Goal: Information Seeking & Learning: Learn about a topic

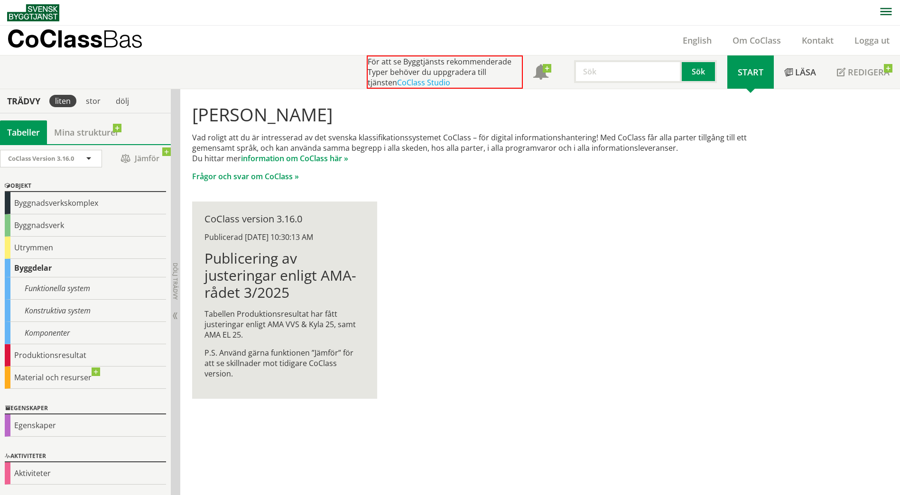
click at [558, 299] on div "Hej Felix Lejonmark Vad roligt att du är intresserad av det svenska klassifikat…" at bounding box center [483, 251] width 607 height 325
drag, startPoint x: 280, startPoint y: 333, endPoint x: 271, endPoint y: 336, distance: 8.6
click at [279, 334] on p "Tabellen Produktionsresultat har fått justeringar enligt AMA VVS & Kyla 25, sam…" at bounding box center [285, 324] width 160 height 31
click at [54, 266] on div "Byggdelar" at bounding box center [85, 268] width 161 height 19
click at [423, 194] on div "Hej Felix Lejonmark Vad roligt att du är intresserad av det svenska klassifikat…" at bounding box center [483, 251] width 607 height 325
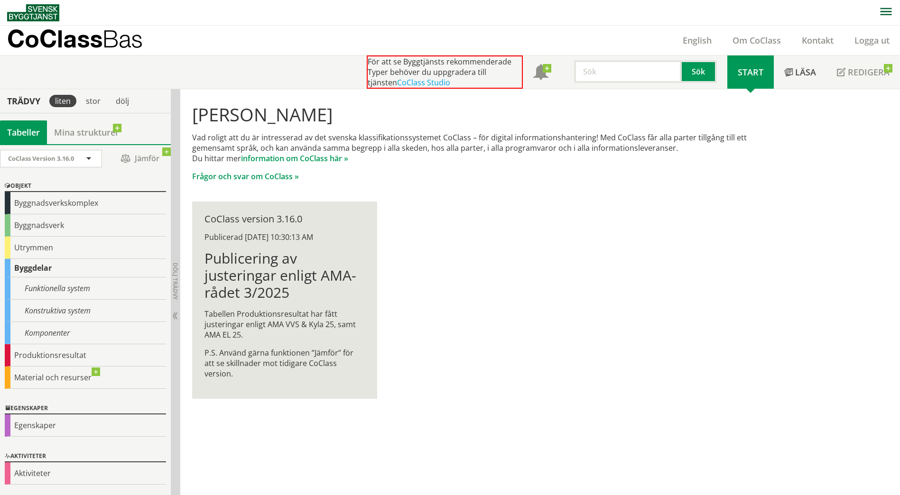
click at [476, 74] on div "För att se Byggtjänsts rekommenderade Typer behöver du uppgradera till tjänsten…" at bounding box center [445, 72] width 156 height 33
drag, startPoint x: 787, startPoint y: 179, endPoint x: 820, endPoint y: 128, distance: 60.8
click at [788, 178] on div "Hej Felix Lejonmark Vad roligt att du är intresserad av det svenska klassifikat…" at bounding box center [540, 292] width 720 height 407
click at [736, 138] on p "Vad roligt att du är intresserad av det svenska klassifikationssystemet CoClass…" at bounding box center [483, 147] width 583 height 31
click at [112, 50] on span "Bas" at bounding box center [123, 39] width 40 height 28
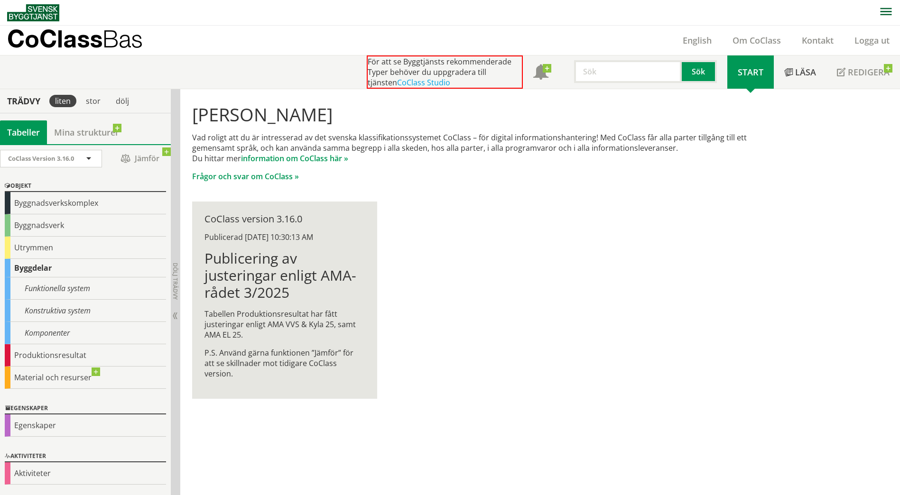
scroll to position [0, 0]
click at [428, 292] on div "Hej Felix Lejonmark Vad roligt att du är intresserad av det svenska klassifikat…" at bounding box center [483, 251] width 607 height 325
click at [48, 418] on div "Egenskaper" at bounding box center [85, 426] width 161 height 22
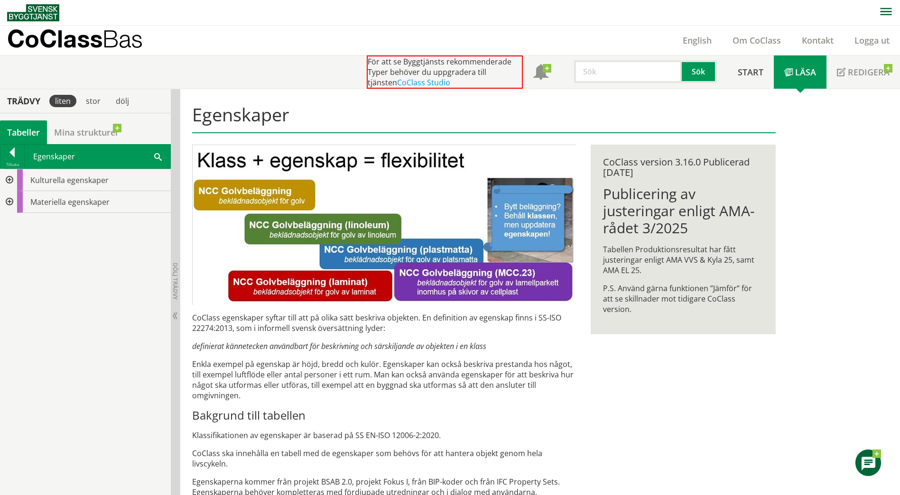
click at [9, 204] on div at bounding box center [8, 202] width 17 height 22
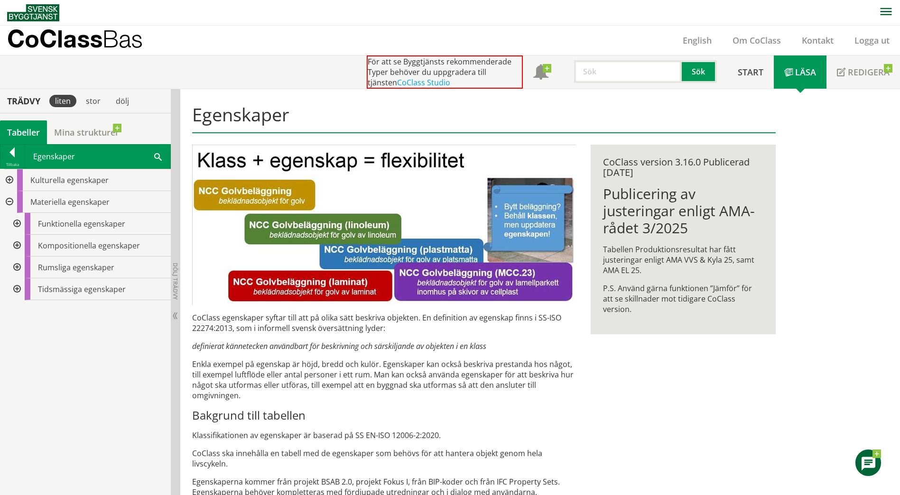
click at [134, 335] on div "Kulturella egenskaper Materiella egenskaper Funktionella egenskaper Komposition…" at bounding box center [85, 332] width 171 height 327
click at [130, 237] on div "Kompositionella egenskaper" at bounding box center [98, 246] width 146 height 22
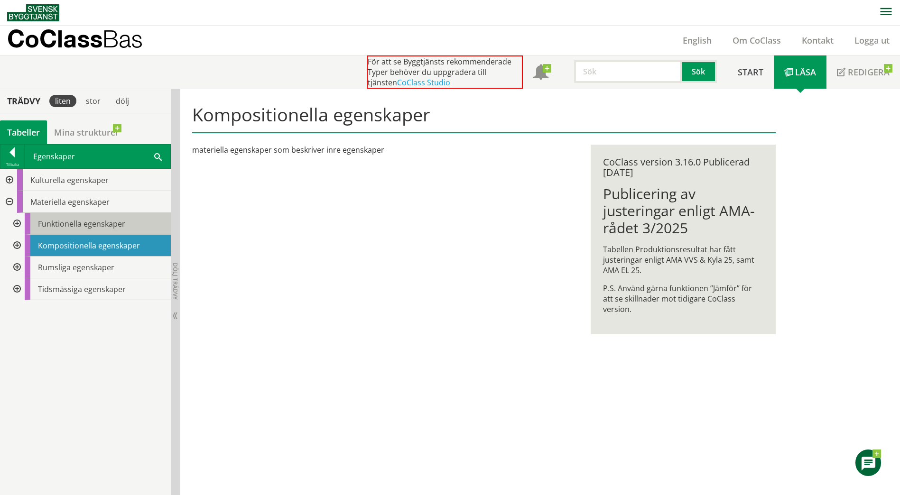
click at [130, 227] on div "Funktionella egenskaper" at bounding box center [98, 224] width 146 height 22
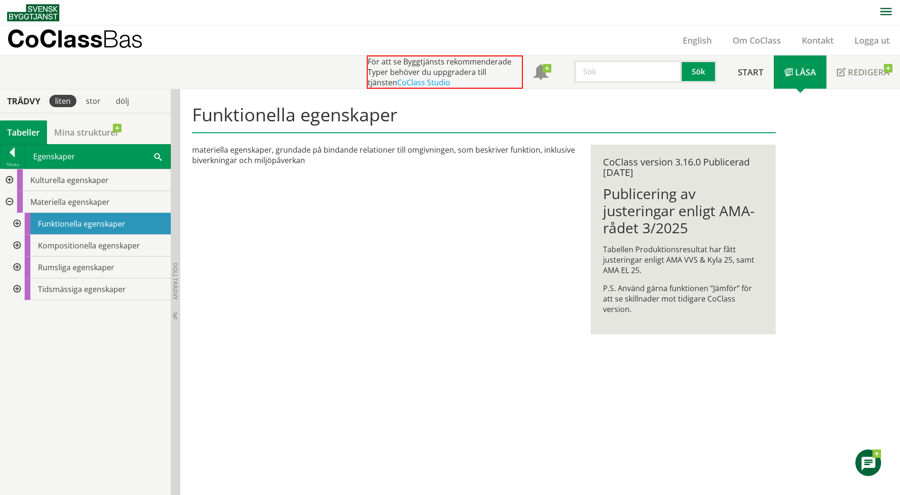
drag, startPoint x: 472, startPoint y: 259, endPoint x: 494, endPoint y: 249, distance: 24.0
click at [476, 258] on div "Funktionella egenskaper materiella egenskaper, grundade på bindande relationer …" at bounding box center [483, 224] width 607 height 271
click at [807, 76] on span "Läsa" at bounding box center [805, 71] width 21 height 11
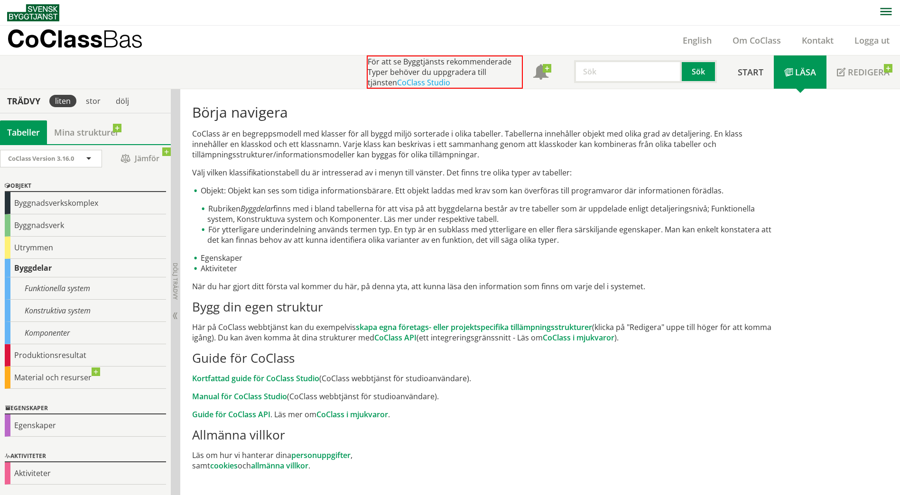
scroll to position [0, 0]
click at [84, 252] on div "Utrymmen" at bounding box center [85, 247] width 161 height 22
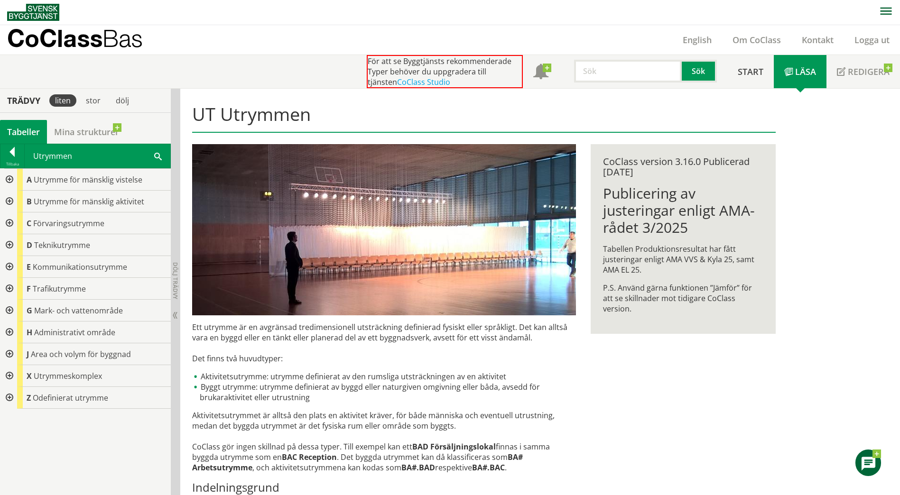
click at [9, 182] on div at bounding box center [8, 180] width 17 height 22
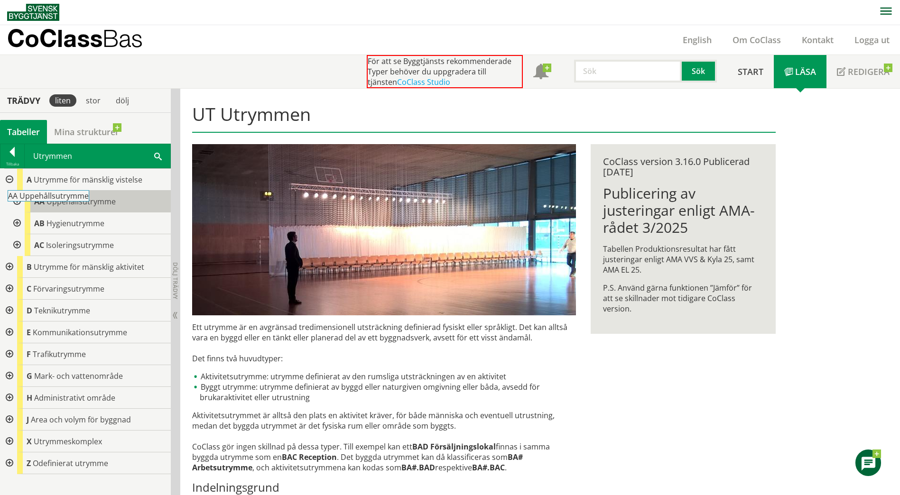
click at [110, 204] on span "Uppehållsutrymme" at bounding box center [81, 201] width 69 height 10
click at [11, 201] on div at bounding box center [16, 202] width 17 height 22
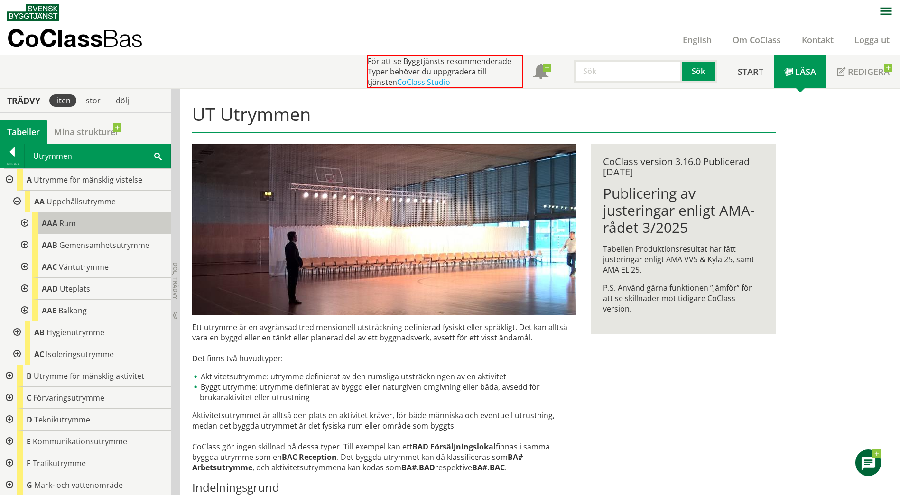
click at [68, 221] on span "Rum" at bounding box center [67, 223] width 17 height 10
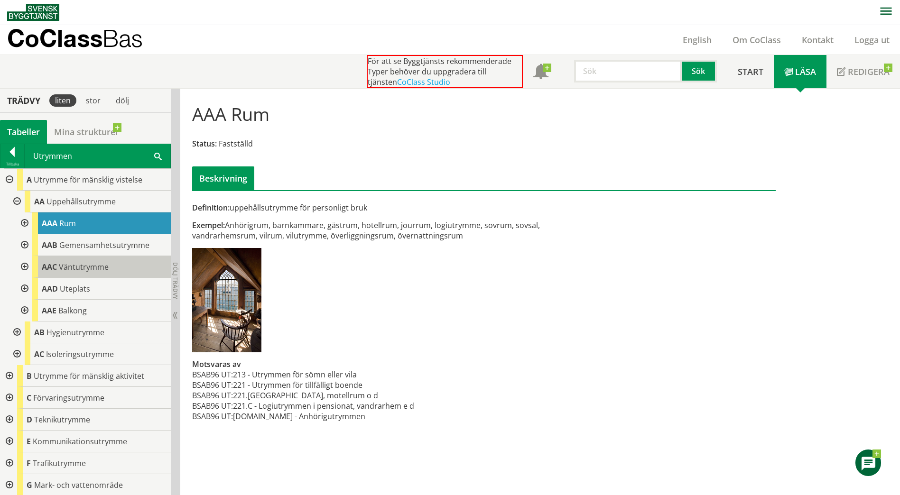
click at [73, 273] on div "AAC Väntutrymme" at bounding box center [101, 267] width 139 height 22
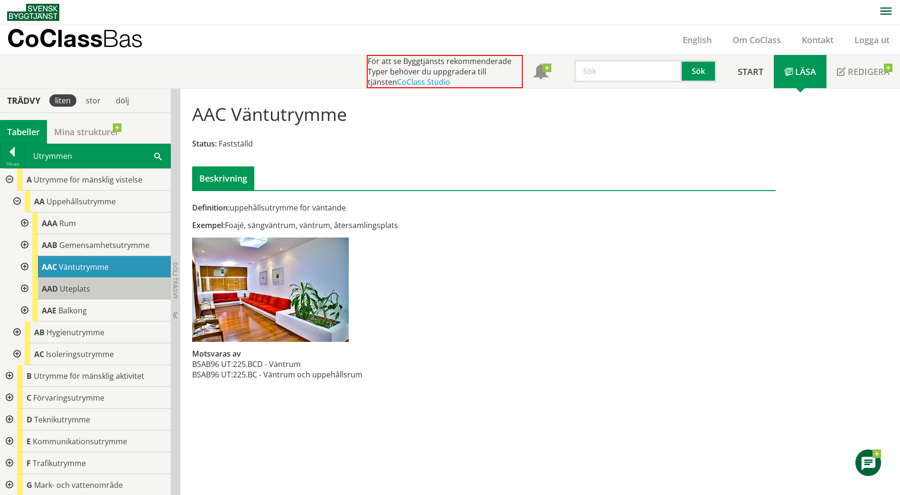
click at [66, 288] on span "Uteplats" at bounding box center [75, 289] width 30 height 10
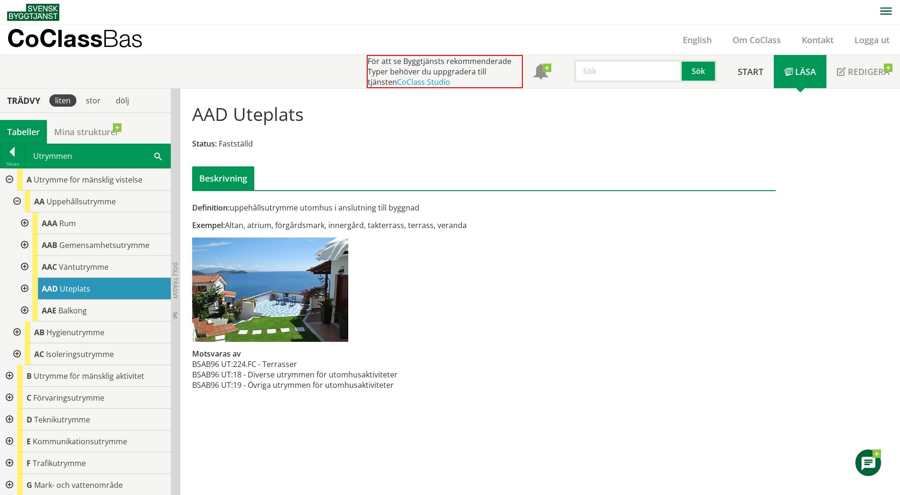
click at [29, 286] on div at bounding box center [23, 289] width 17 height 22
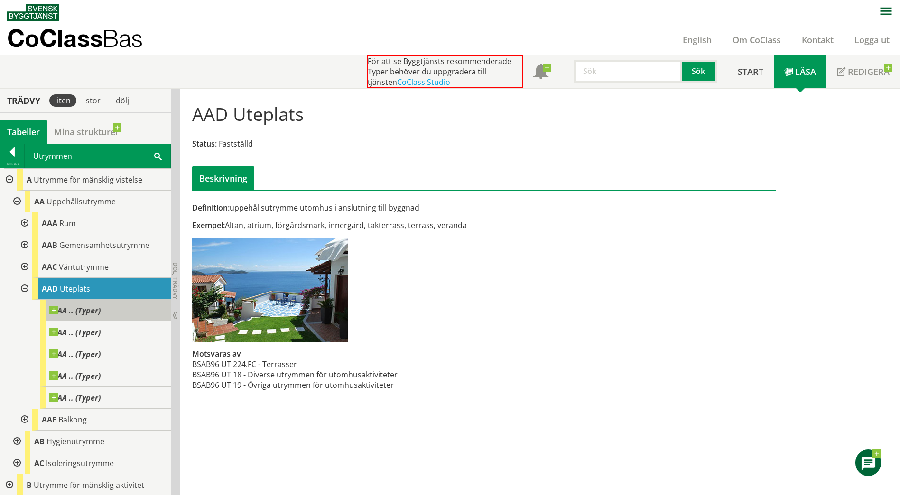
click at [56, 315] on span "AA .. (Typer)" at bounding box center [74, 310] width 51 height 9
click at [23, 224] on div at bounding box center [23, 224] width 17 height 22
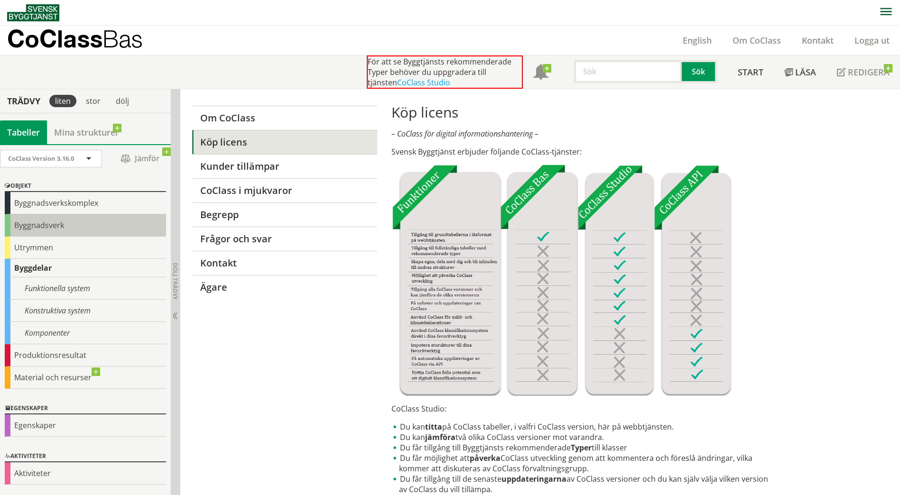
click at [98, 229] on div "Byggnadsverk" at bounding box center [85, 226] width 161 height 22
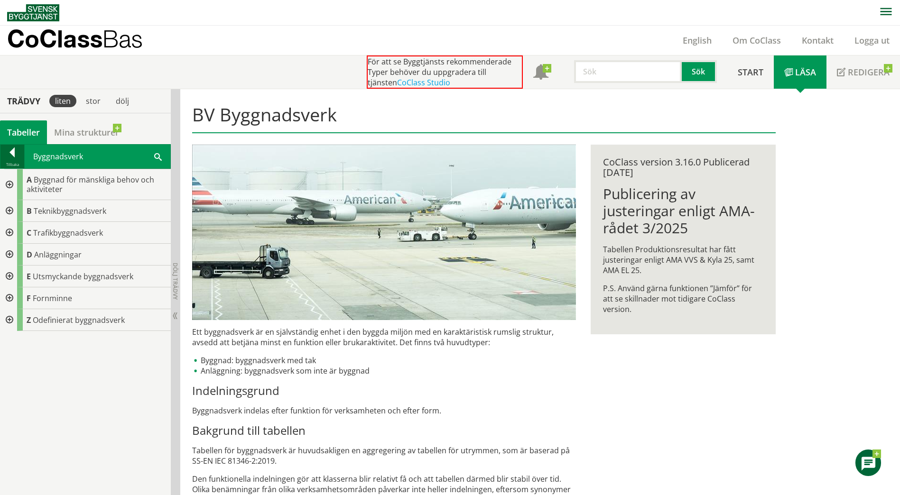
click at [12, 159] on div at bounding box center [12, 154] width 24 height 13
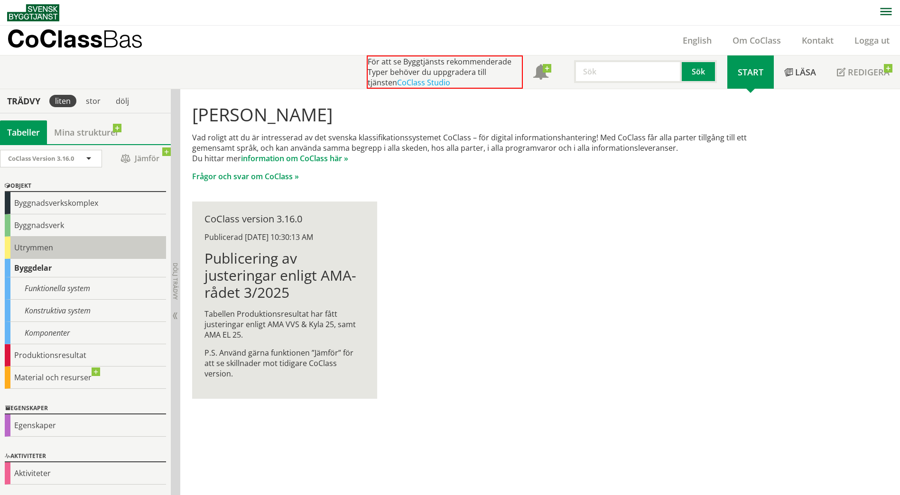
click at [59, 246] on div "Utrymmen" at bounding box center [85, 248] width 161 height 22
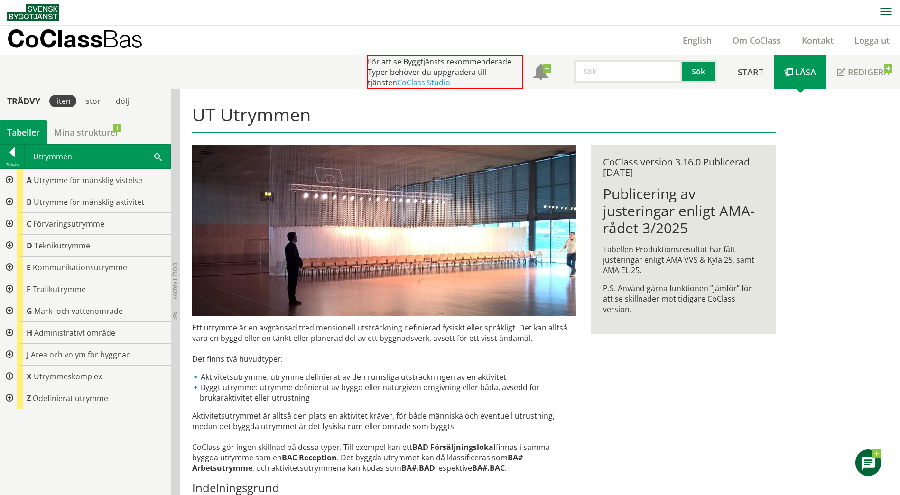
click at [13, 181] on div at bounding box center [8, 180] width 17 height 22
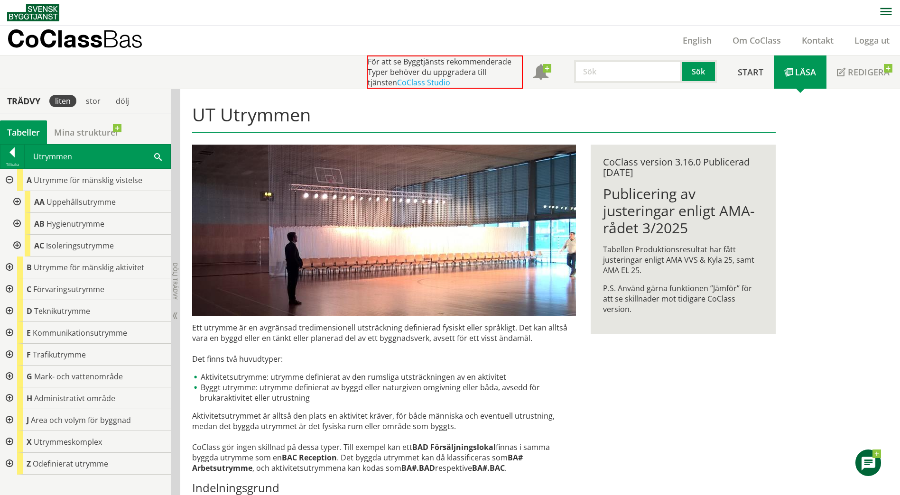
click at [14, 202] on div at bounding box center [16, 202] width 17 height 22
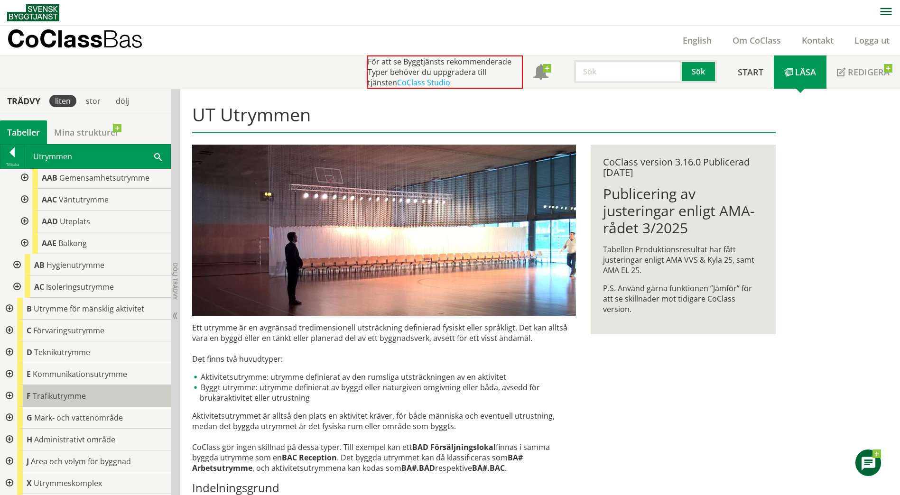
scroll to position [89, 0]
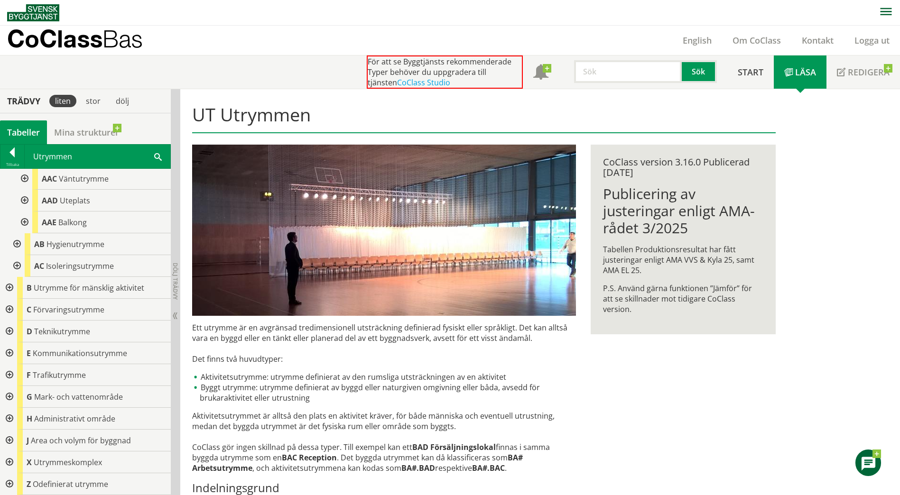
click at [9, 349] on div at bounding box center [8, 354] width 17 height 22
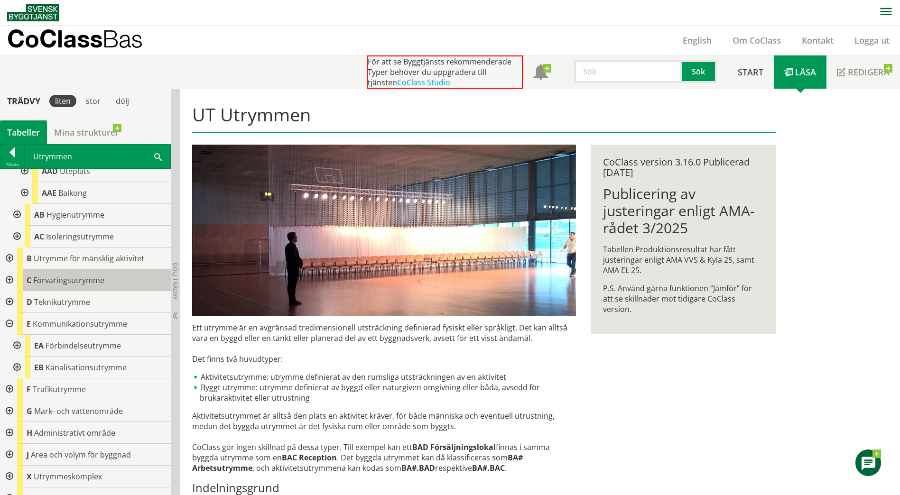
scroll to position [132, 0]
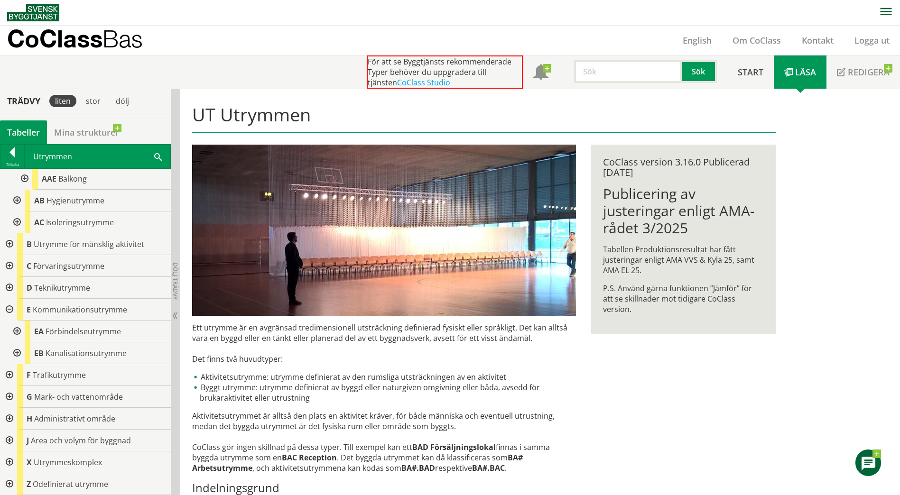
click at [21, 334] on div at bounding box center [16, 332] width 17 height 22
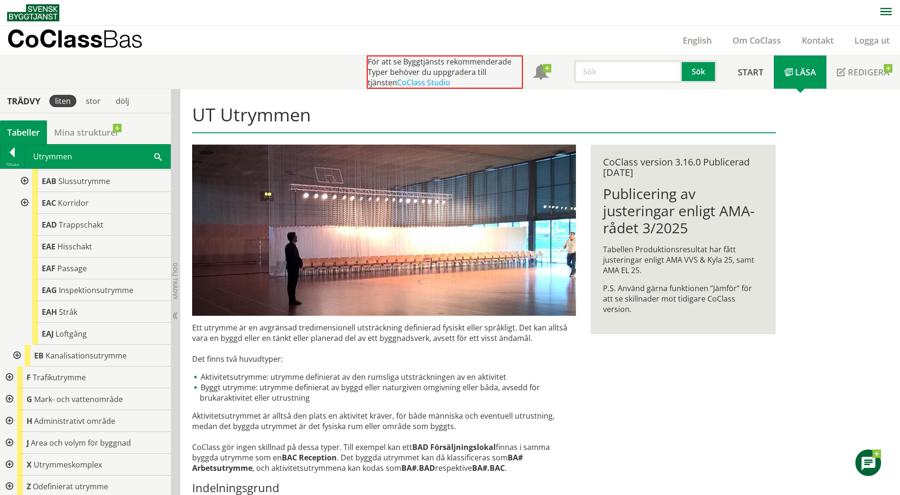
scroll to position [329, 0]
click at [10, 440] on div at bounding box center [8, 441] width 17 height 22
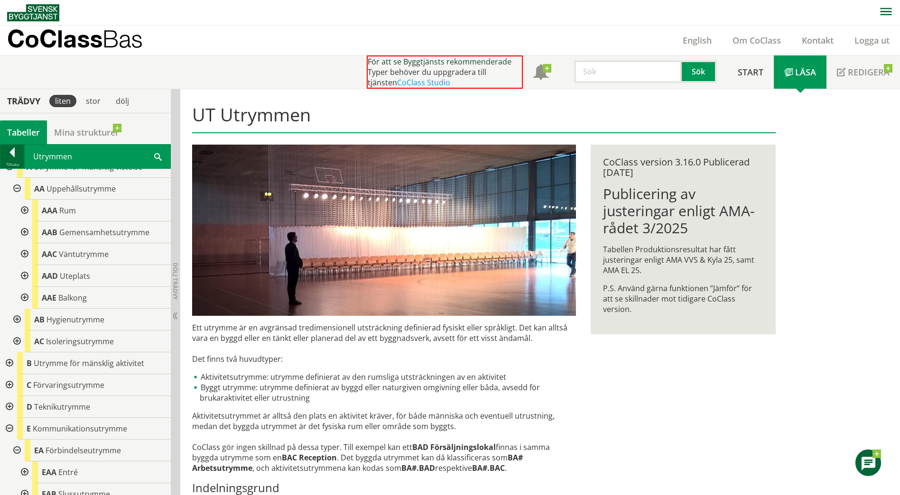
scroll to position [0, 0]
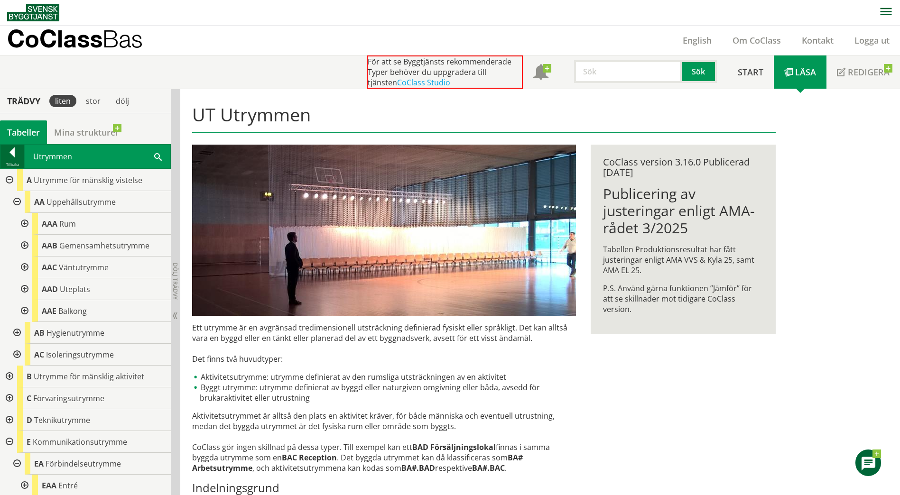
click at [10, 152] on div at bounding box center [12, 154] width 24 height 13
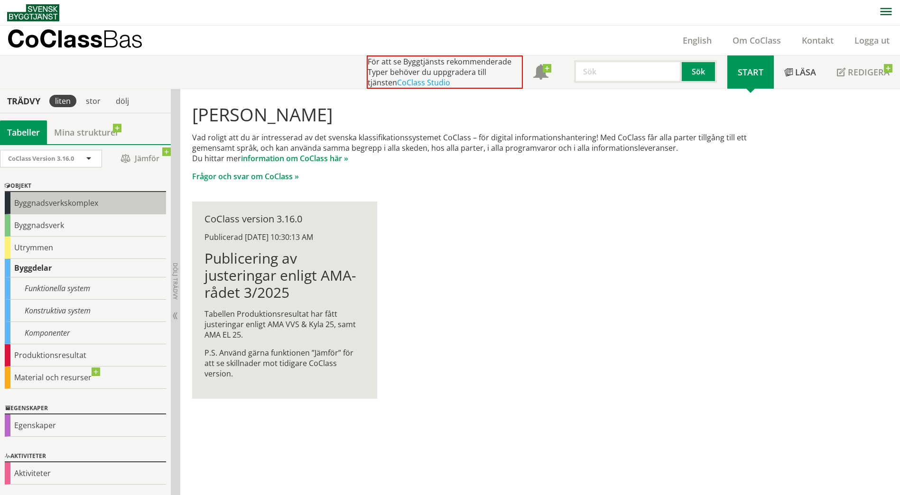
click at [79, 206] on div "Byggnadsverkskomplex" at bounding box center [85, 203] width 161 height 22
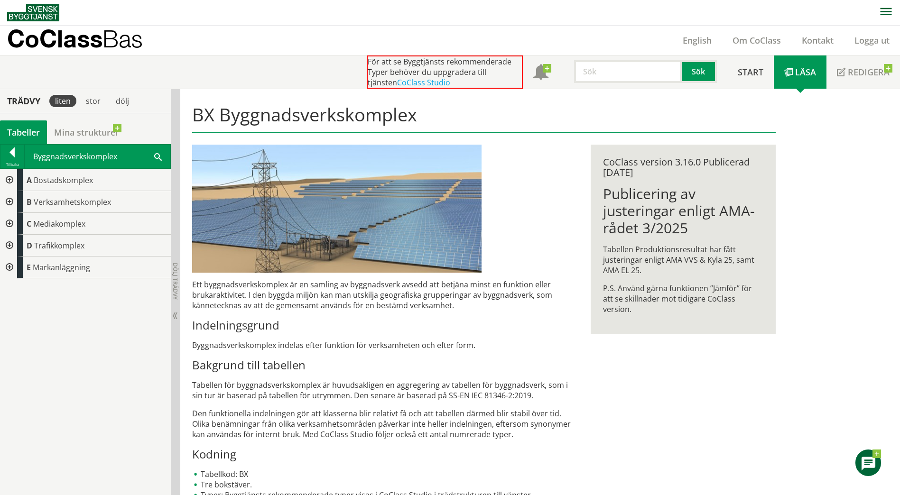
click at [71, 299] on div "A Bostadskomplex B Verksamhetskomplex C Mediakomplex D Trafikkomplex E Markanlä…" at bounding box center [85, 332] width 171 height 327
click at [10, 265] on div at bounding box center [8, 268] width 17 height 22
click at [19, 294] on div at bounding box center [16, 290] width 17 height 22
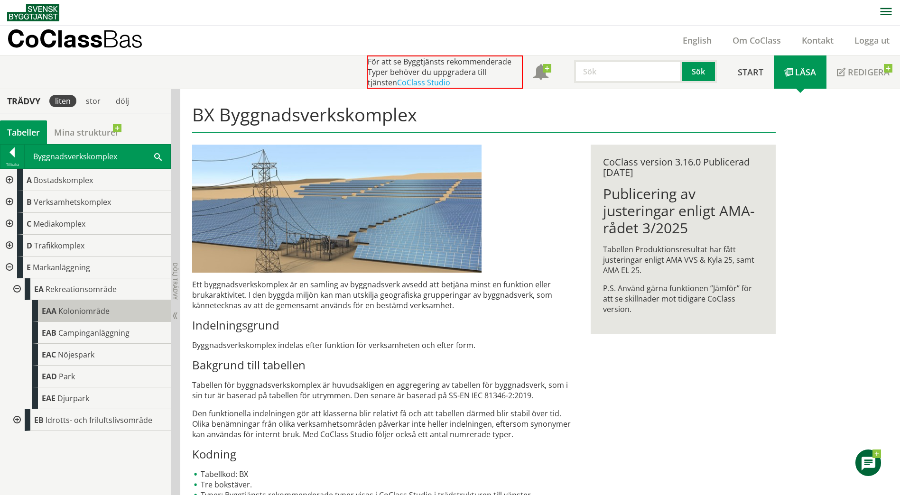
click at [74, 305] on div "EAA Koloniområde" at bounding box center [101, 311] width 139 height 22
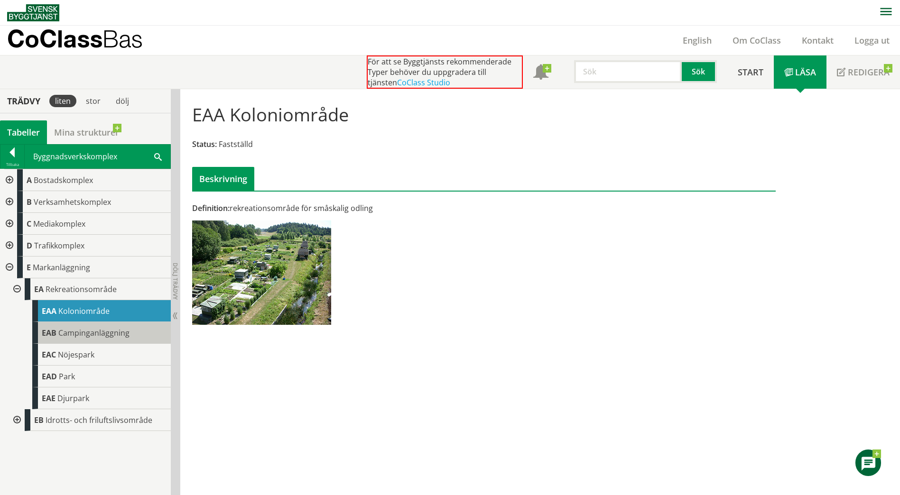
click at [91, 335] on span "Campinganläggning" at bounding box center [93, 333] width 71 height 10
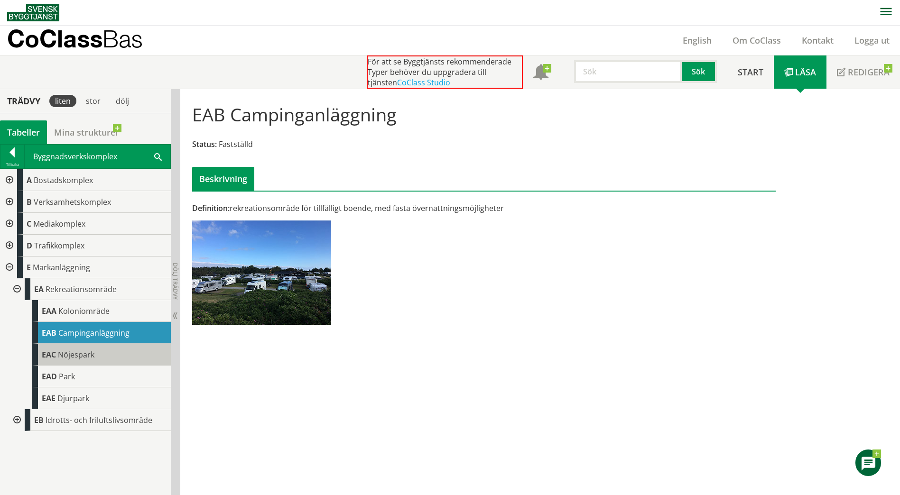
click at [102, 358] on div "EAC Nöjespark" at bounding box center [101, 355] width 139 height 22
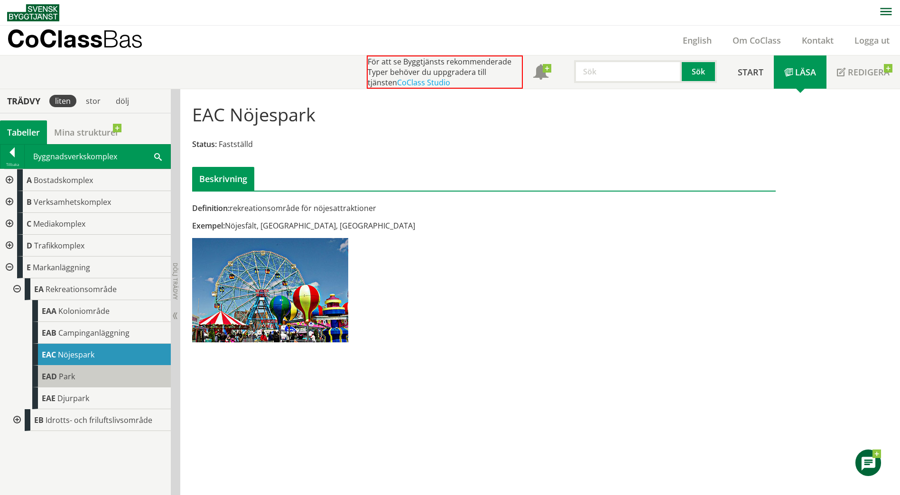
click at [100, 384] on div "[GEOGRAPHIC_DATA]" at bounding box center [101, 377] width 139 height 22
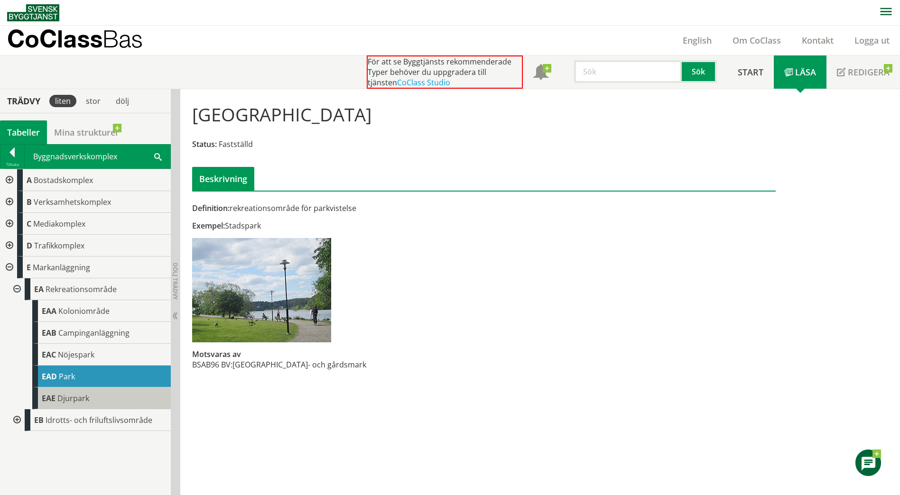
click at [96, 402] on div "EAE Djurpark" at bounding box center [101, 399] width 139 height 22
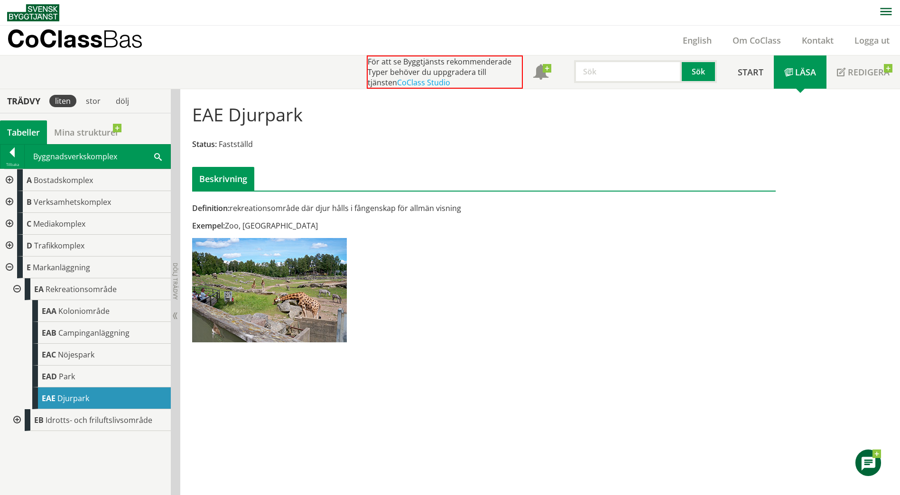
click at [24, 423] on div "EB Idrotts- och friluftslivsområde" at bounding box center [89, 421] width 163 height 22
click at [16, 421] on div at bounding box center [16, 421] width 17 height 22
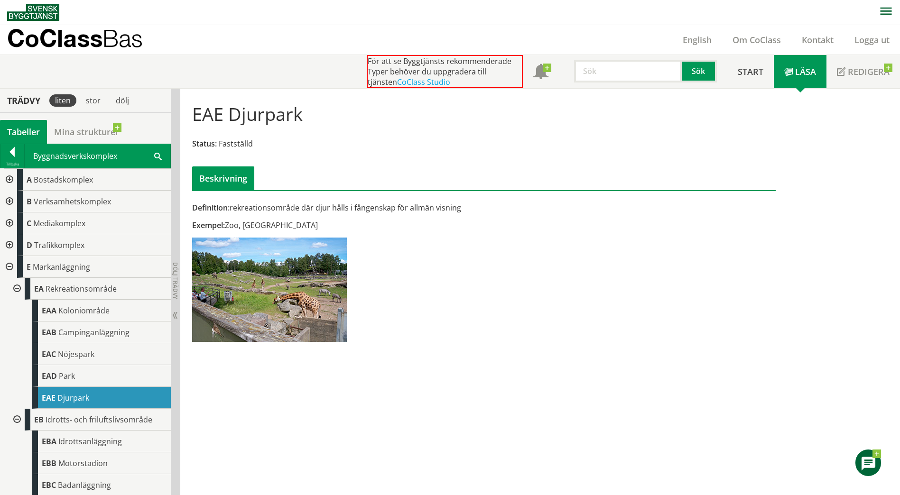
click at [540, 288] on div "Definition: rekreationsområde där djur hålls i fångenskap för allmän visning Ex…" at bounding box center [384, 276] width 399 height 146
click at [721, 130] on div "EAE Djurpark Status: Fastställd Beskrivning" at bounding box center [484, 143] width 598 height 94
click at [890, 75] on link "Redigera" at bounding box center [864, 71] width 74 height 33
